Goal: Book appointment/travel/reservation

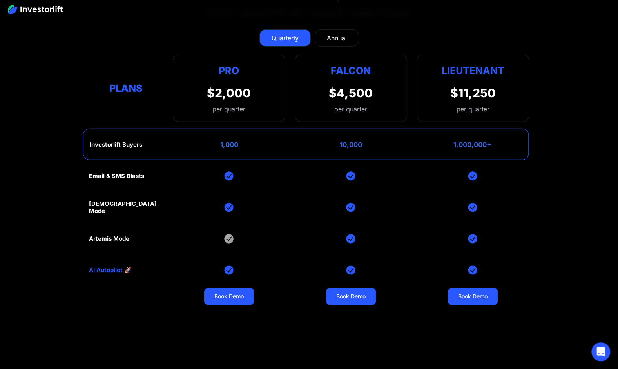
scroll to position [3291, 0]
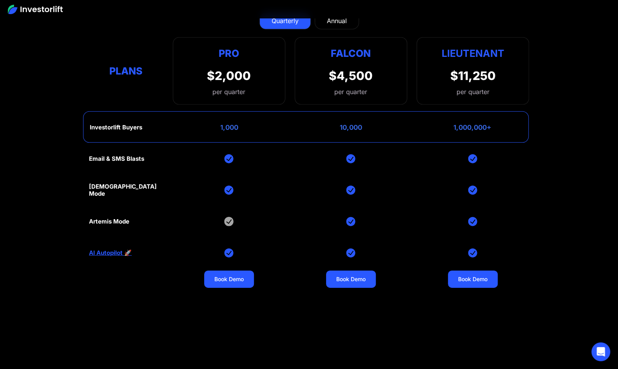
click at [341, 21] on div "Annual" at bounding box center [337, 20] width 20 height 9
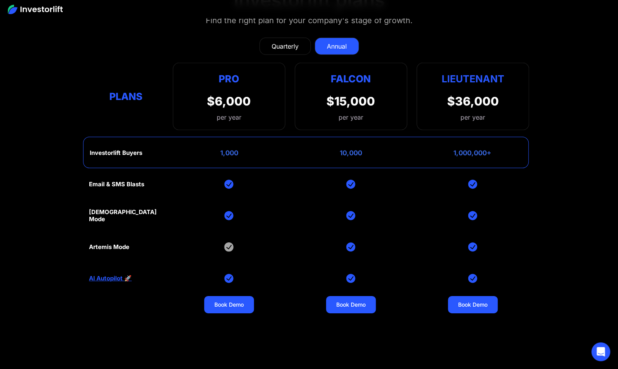
scroll to position [3252, 0]
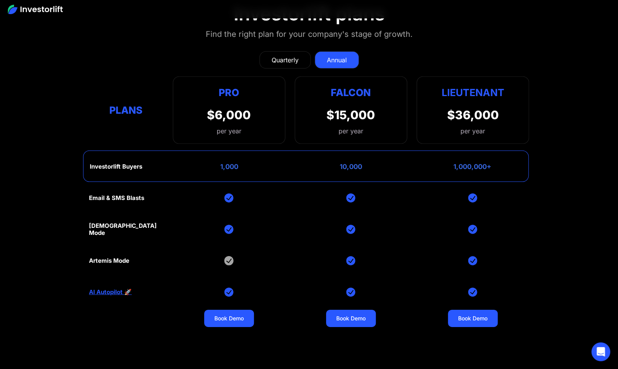
click at [286, 57] on div "Quarterly" at bounding box center [284, 59] width 27 height 9
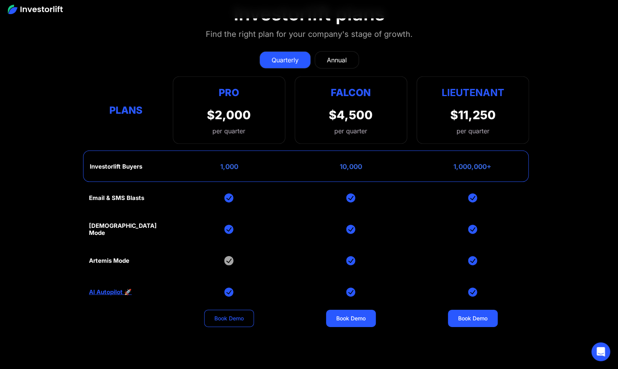
click at [230, 318] on link "Book Demo" at bounding box center [229, 317] width 50 height 17
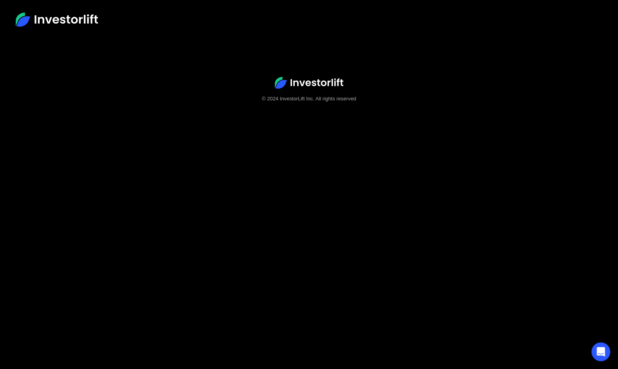
scroll to position [49, 0]
